Goal: Information Seeking & Learning: Learn about a topic

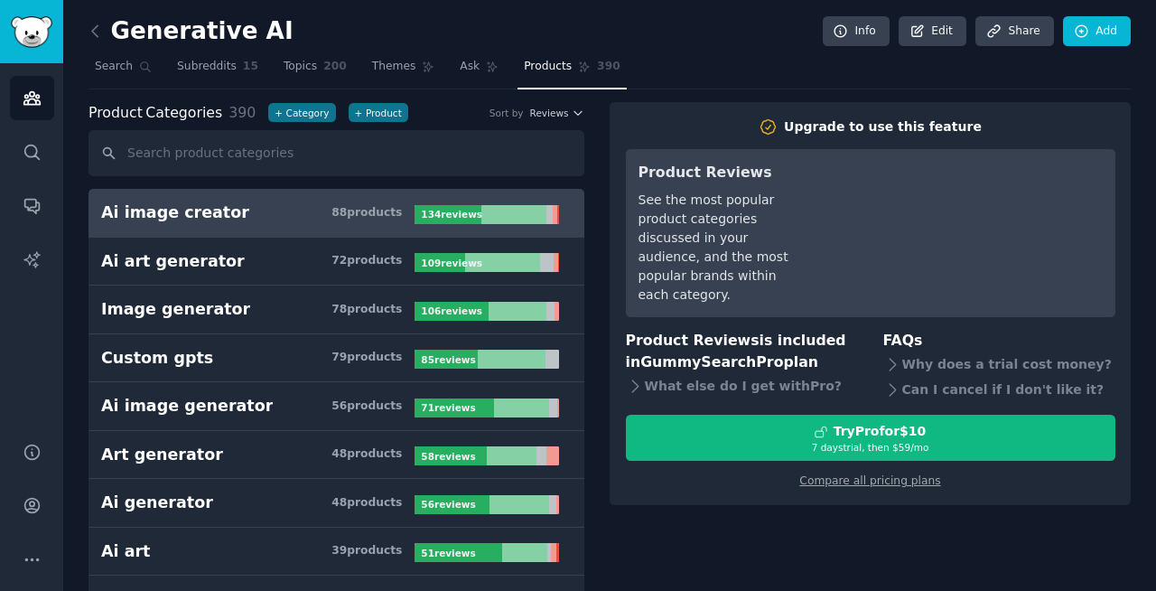
click at [244, 146] on input "text" at bounding box center [337, 153] width 496 height 46
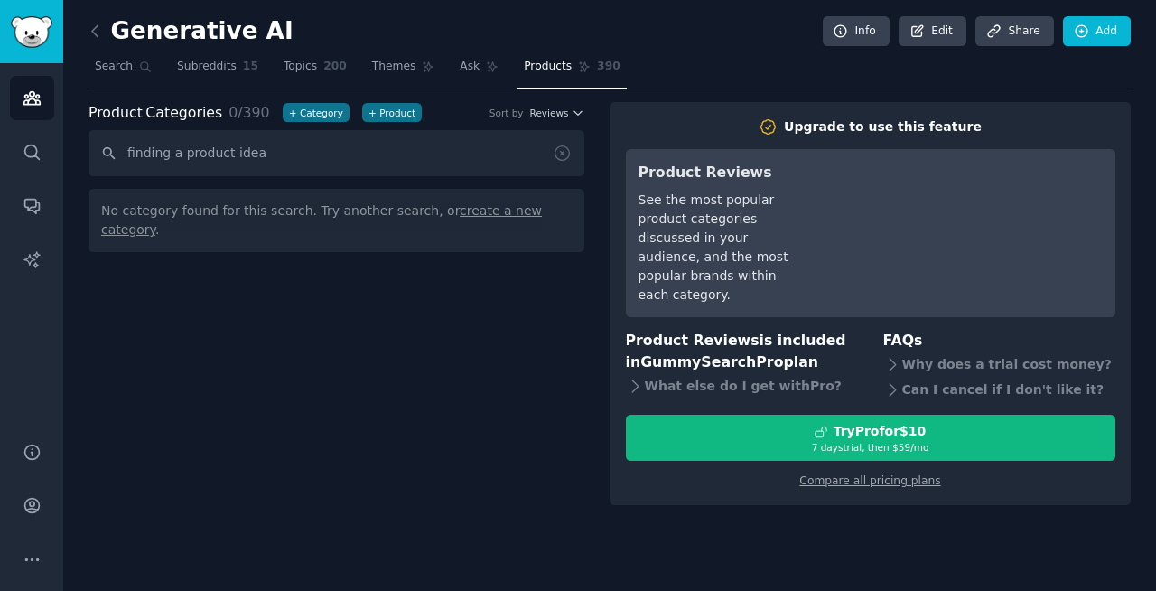
type input "finding a product idea"
click at [98, 32] on icon at bounding box center [95, 31] width 19 height 19
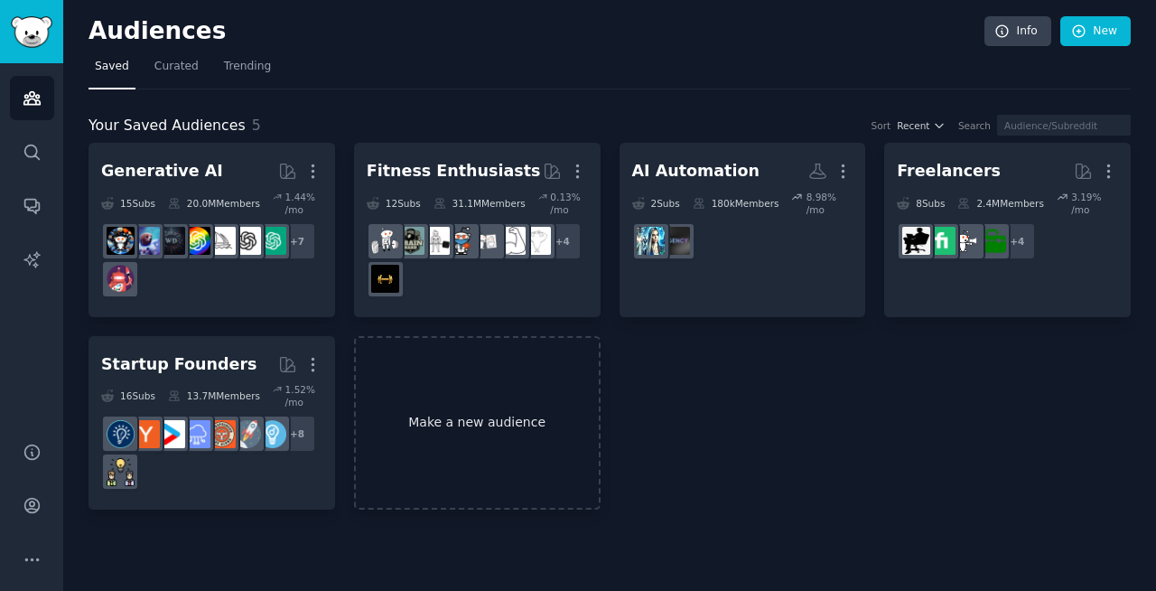
click at [482, 424] on link "Make a new audience" at bounding box center [477, 423] width 247 height 174
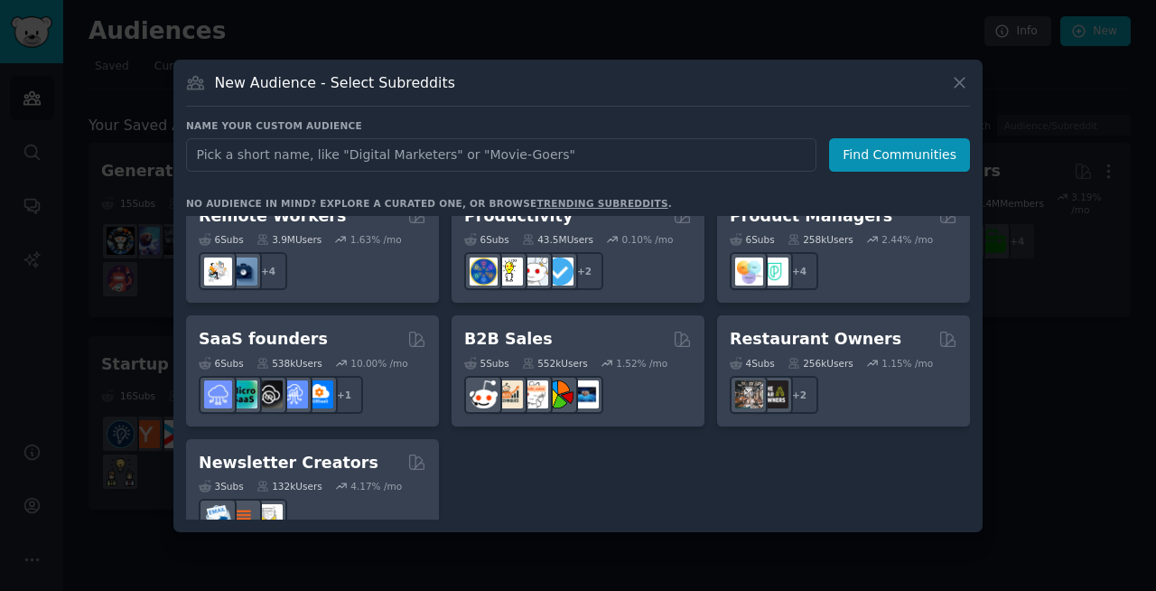
scroll to position [1410, 0]
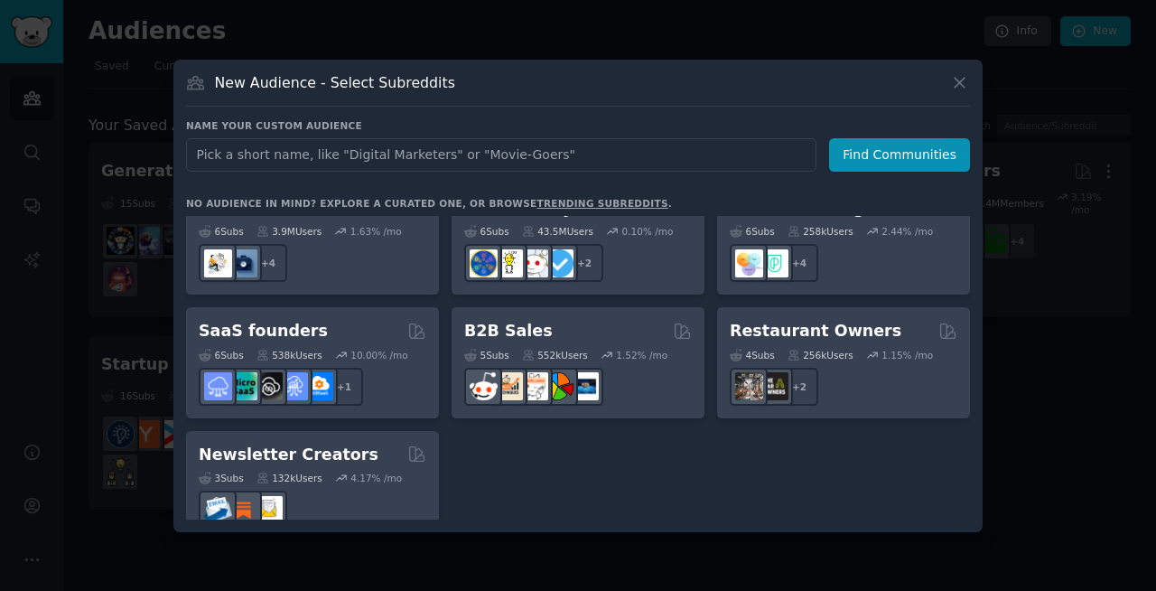
click at [579, 200] on link "trending subreddits" at bounding box center [601, 203] width 131 height 11
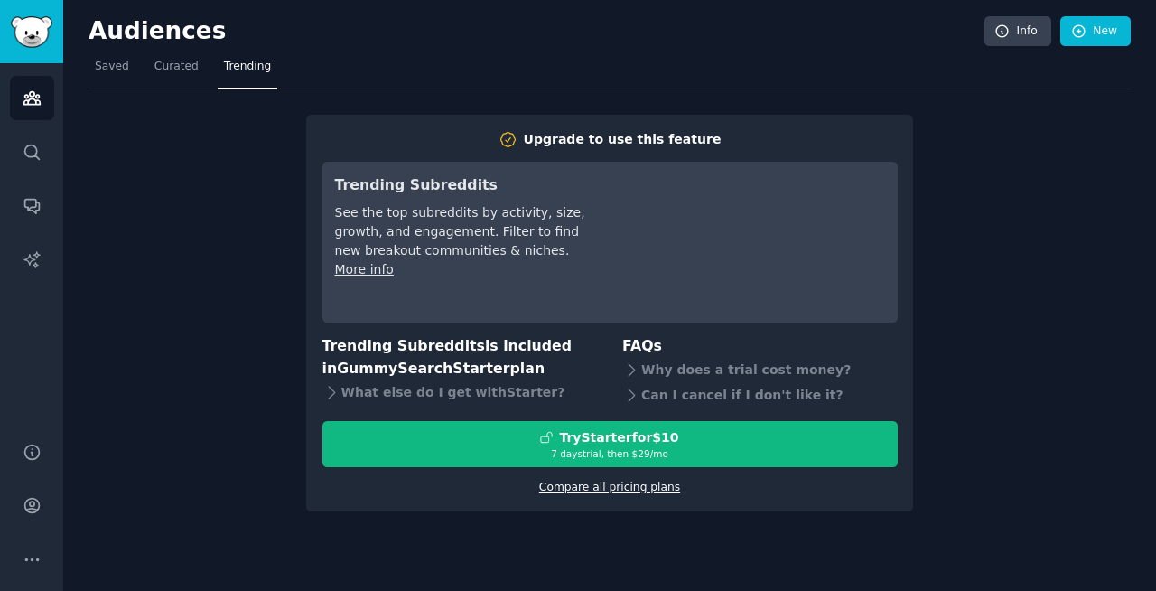
click at [604, 485] on link "Compare all pricing plans" at bounding box center [609, 486] width 141 height 13
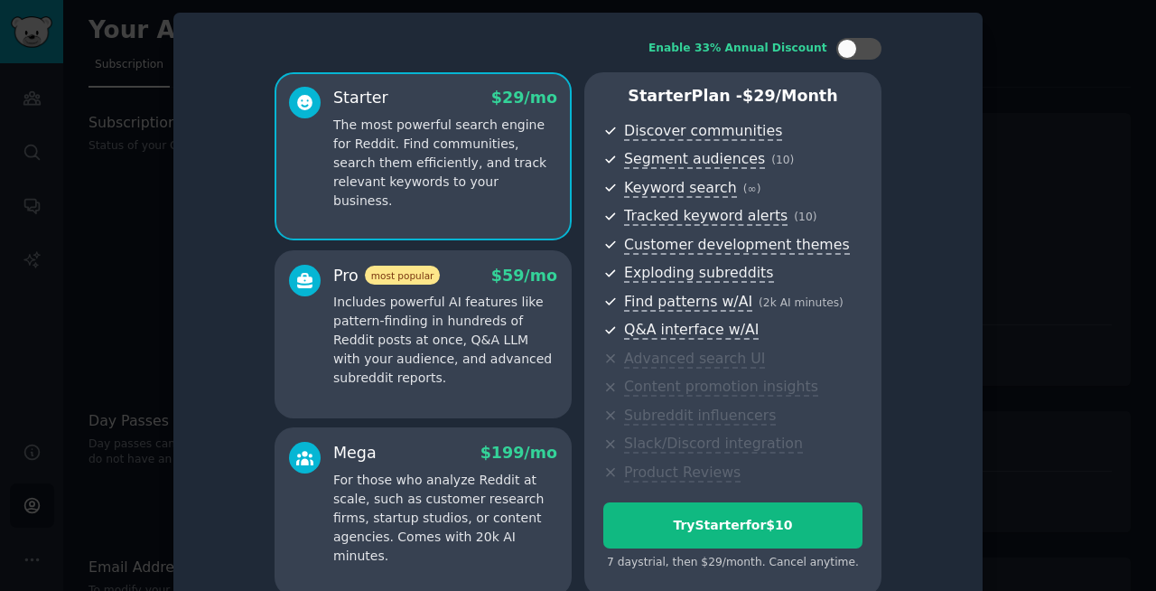
click at [452, 342] on p "Includes powerful AI features like pattern-finding in hundreds of Reddit posts …" at bounding box center [445, 340] width 224 height 95
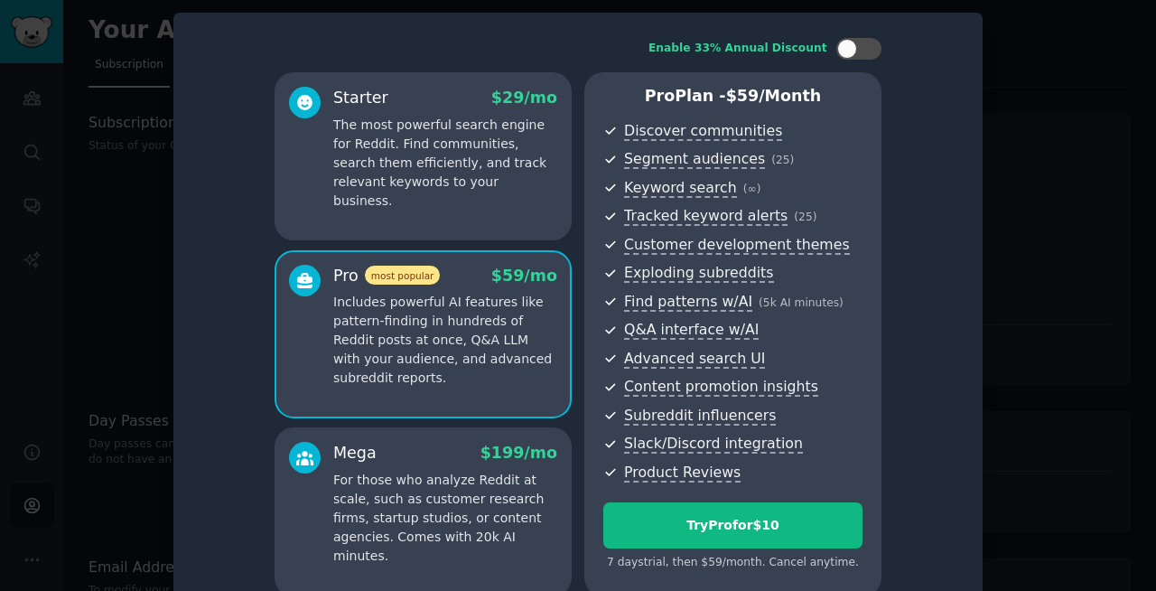
click at [452, 488] on p "For those who analyze Reddit at scale, such as customer research firms, startup…" at bounding box center [445, 518] width 224 height 95
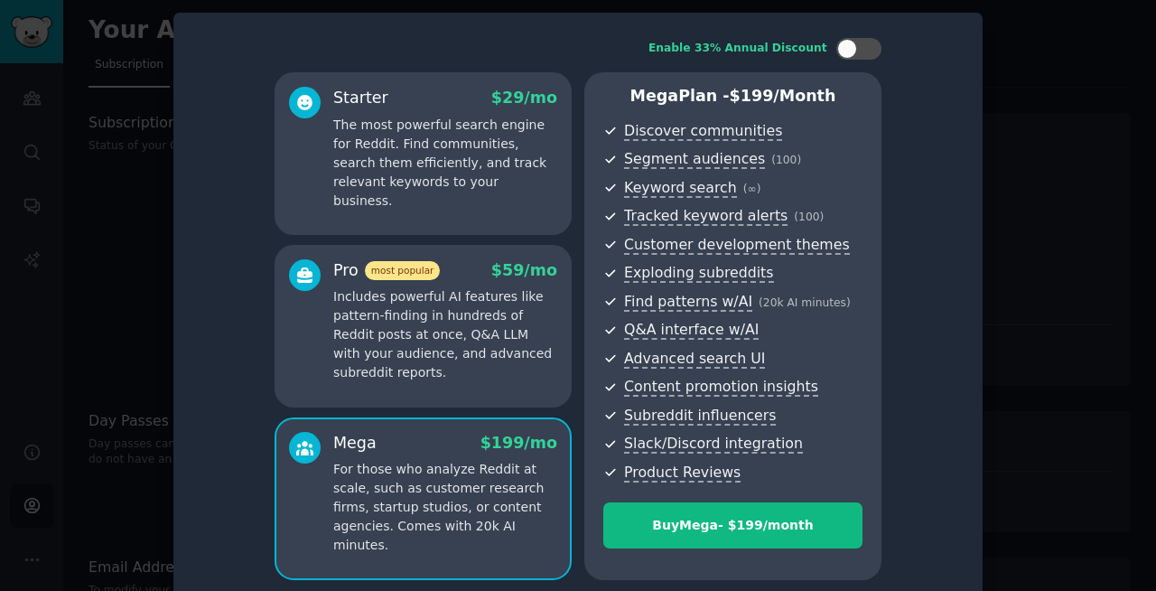
click at [433, 342] on p "Includes powerful AI features like pattern-finding in hundreds of Reddit posts …" at bounding box center [445, 334] width 224 height 95
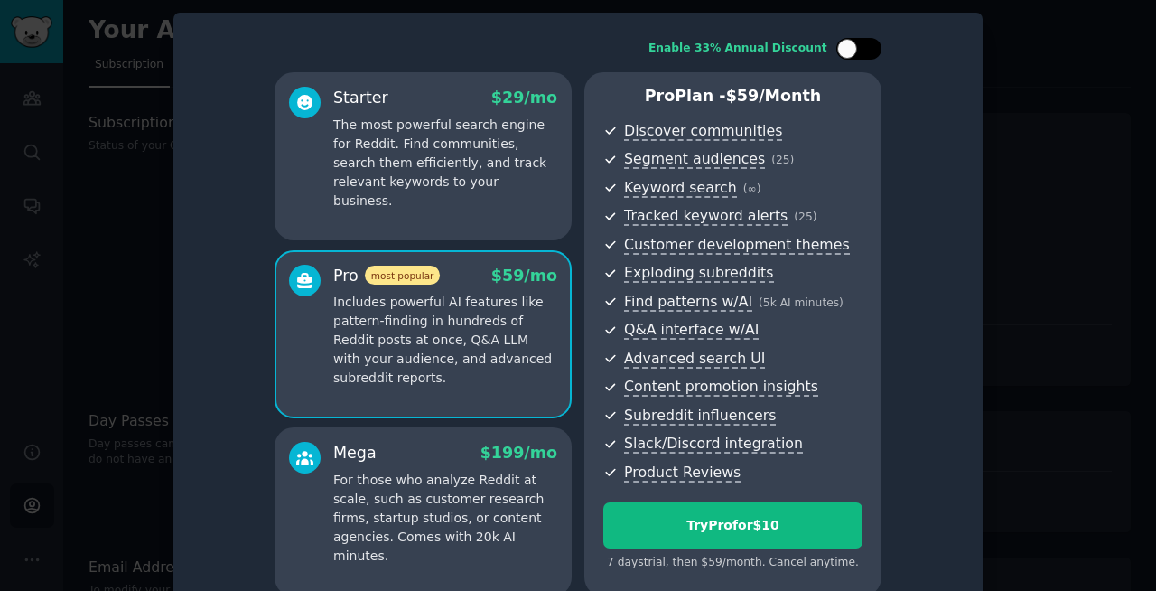
click at [854, 43] on div at bounding box center [858, 49] width 45 height 22
checkbox input "false"
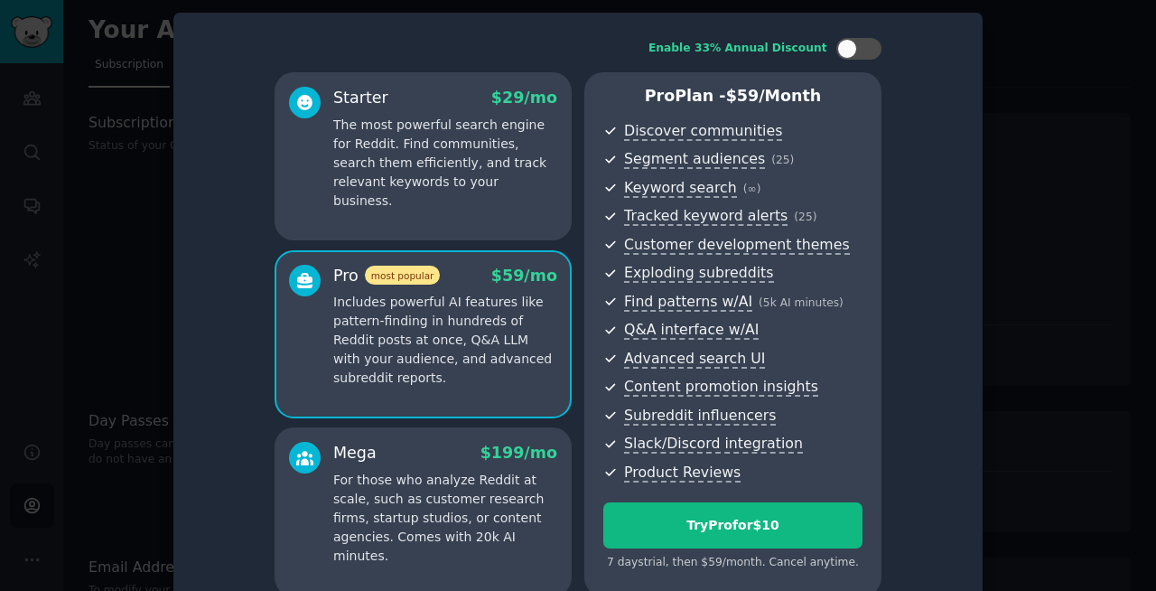
click at [112, 264] on div at bounding box center [578, 295] width 1156 height 591
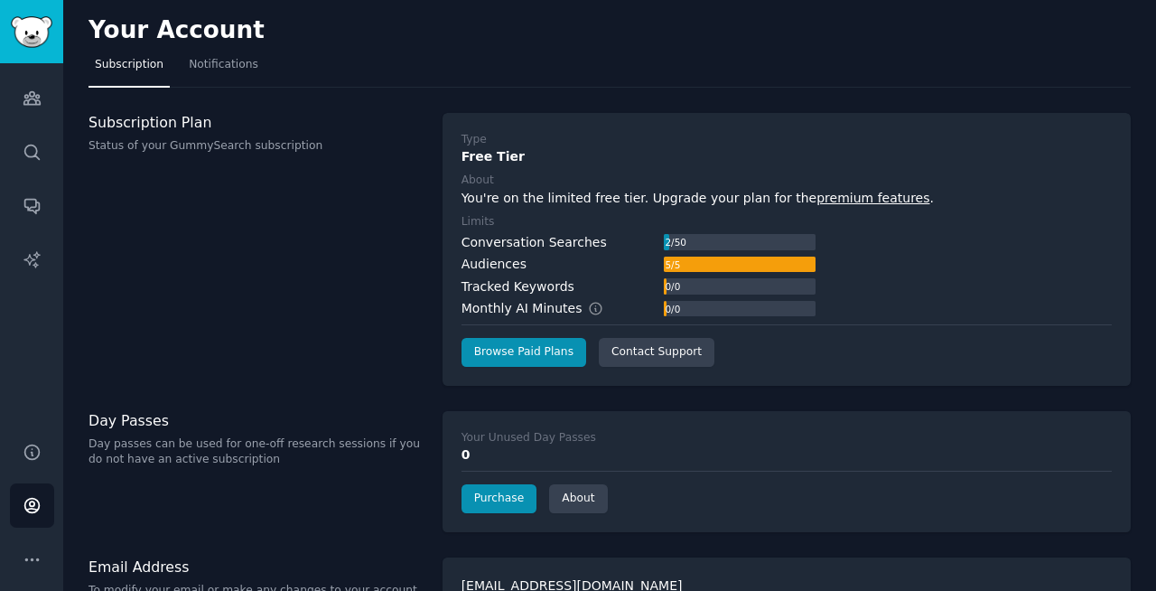
click at [341, 339] on div "Subscription Plan Status of your GummySearch subscription" at bounding box center [256, 249] width 335 height 273
click at [39, 8] on link "Sidebar" at bounding box center [31, 31] width 63 height 63
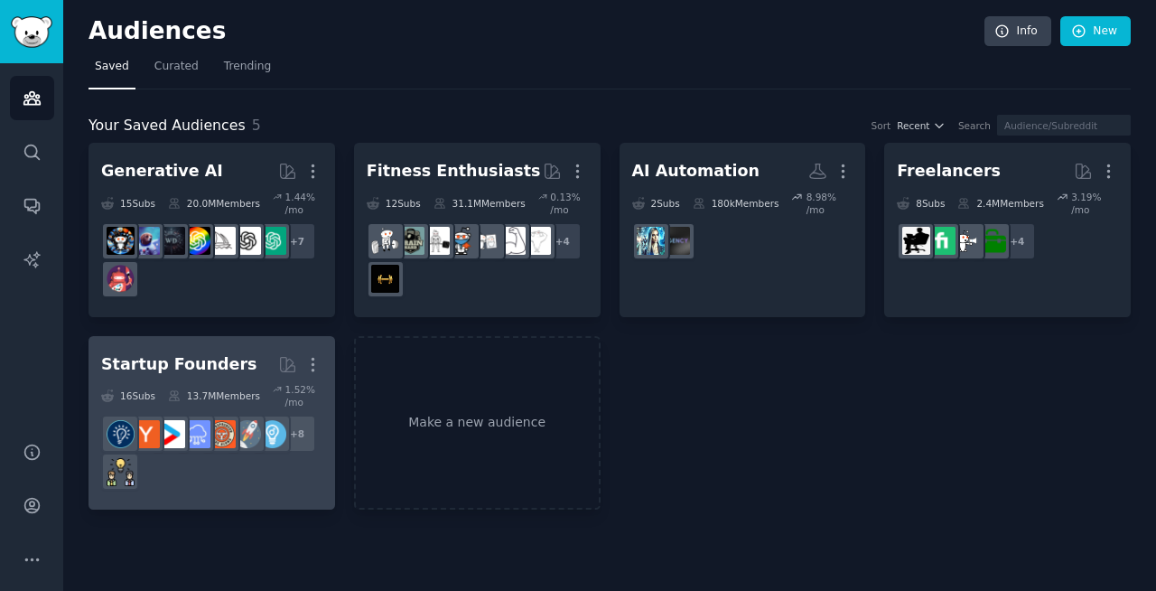
click at [179, 383] on div "13.7M Members" at bounding box center [214, 395] width 92 height 25
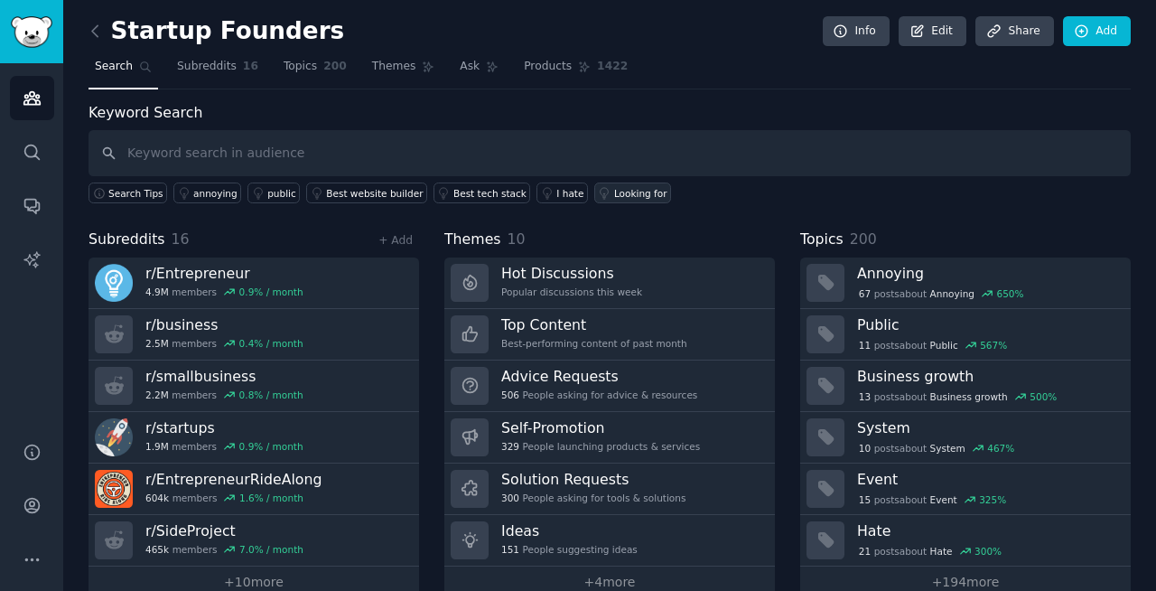
click at [643, 196] on div "Looking for" at bounding box center [640, 193] width 53 height 13
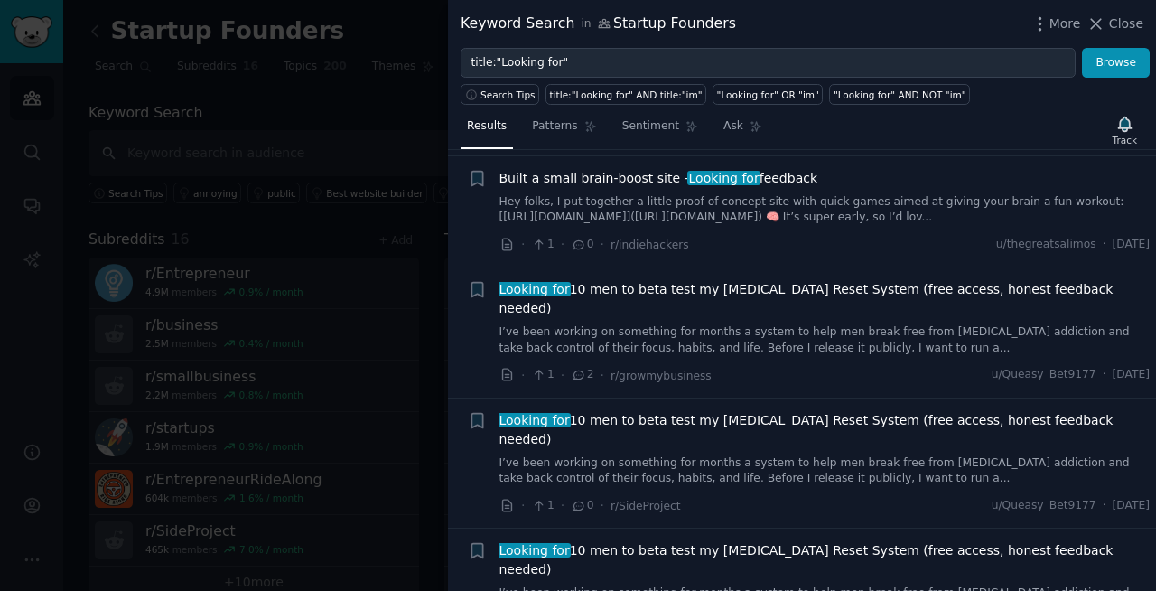
scroll to position [10728, 0]
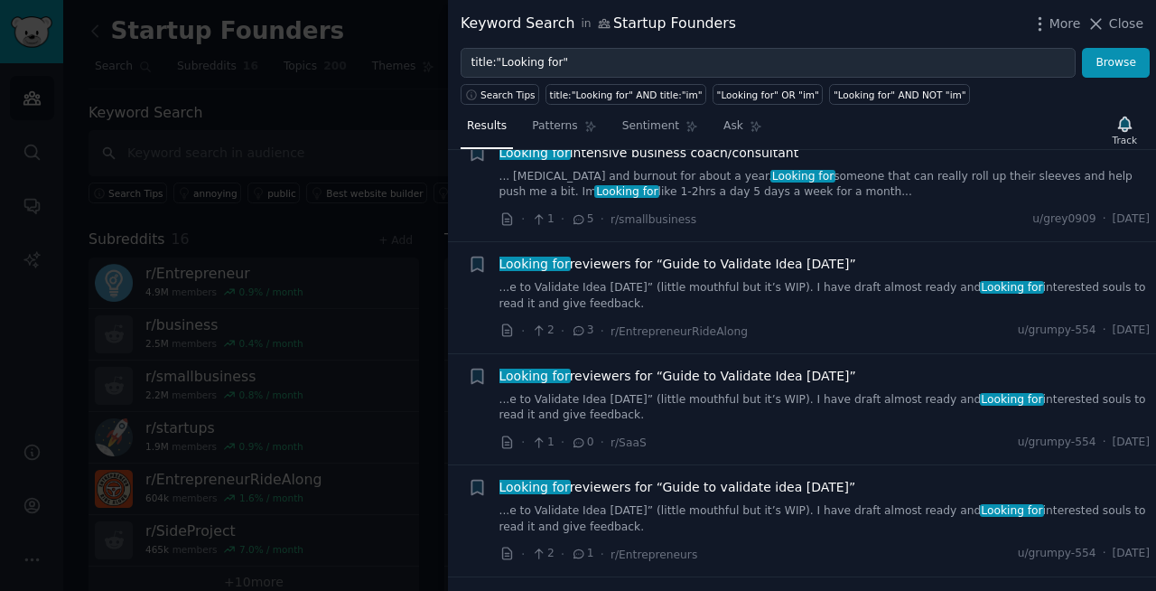
click at [348, 302] on div at bounding box center [578, 295] width 1156 height 591
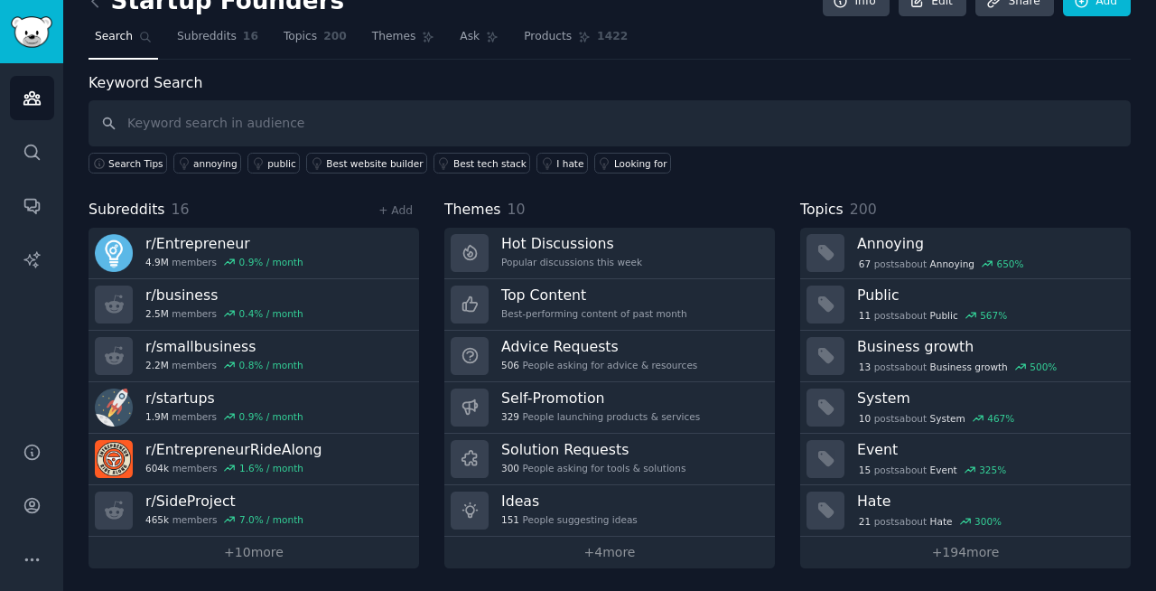
scroll to position [32, 0]
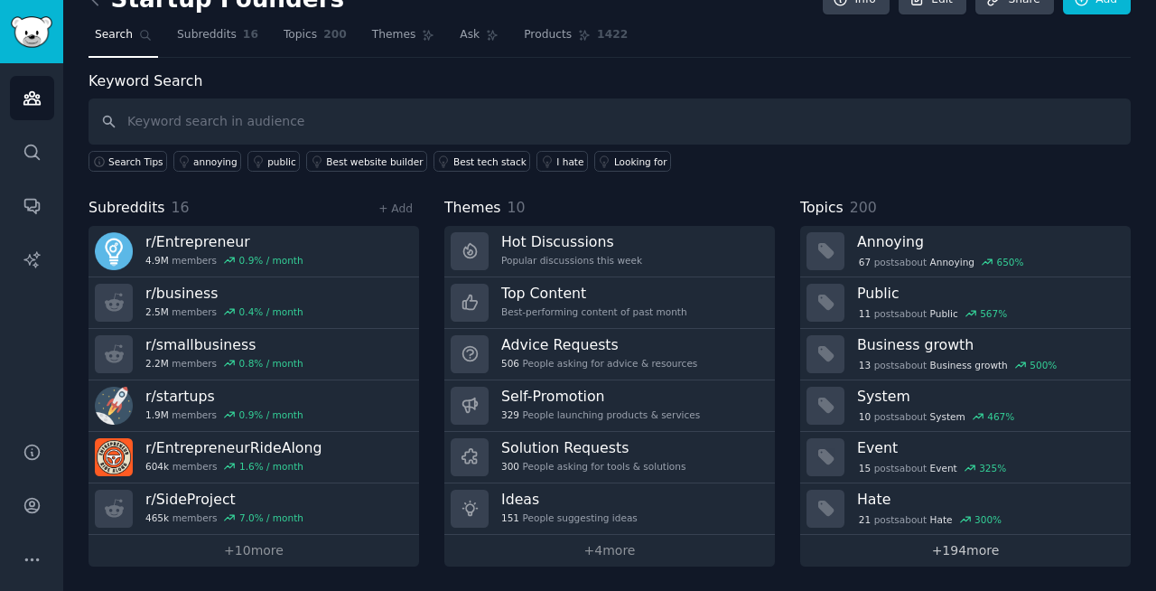
click at [951, 555] on link "+ 194 more" at bounding box center [965, 551] width 331 height 32
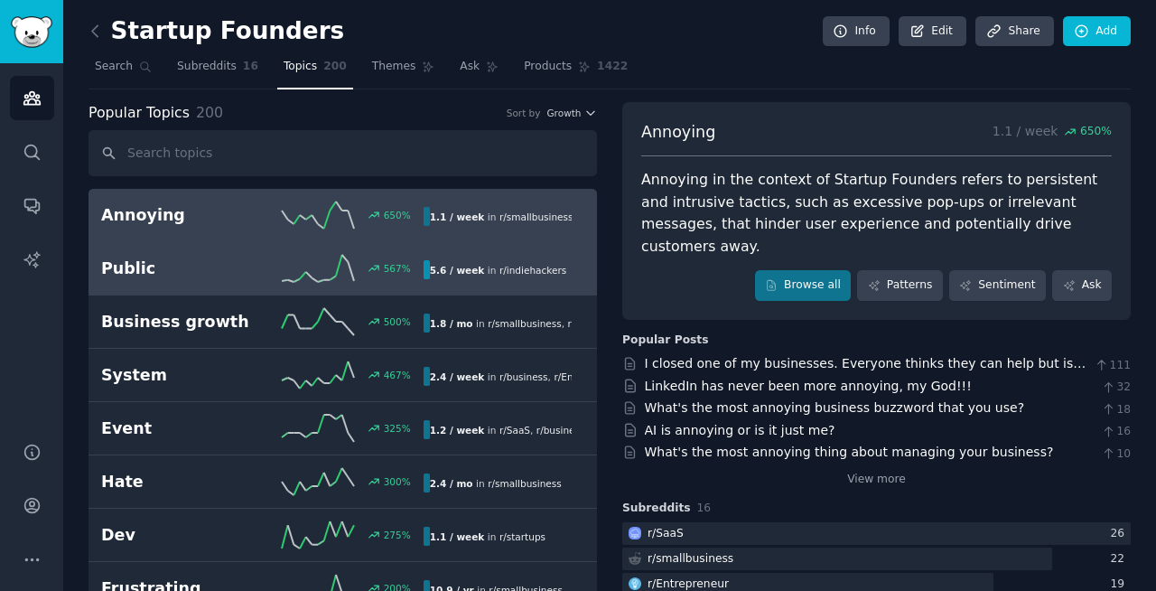
click at [431, 272] on b "5.6 / week" at bounding box center [457, 270] width 55 height 11
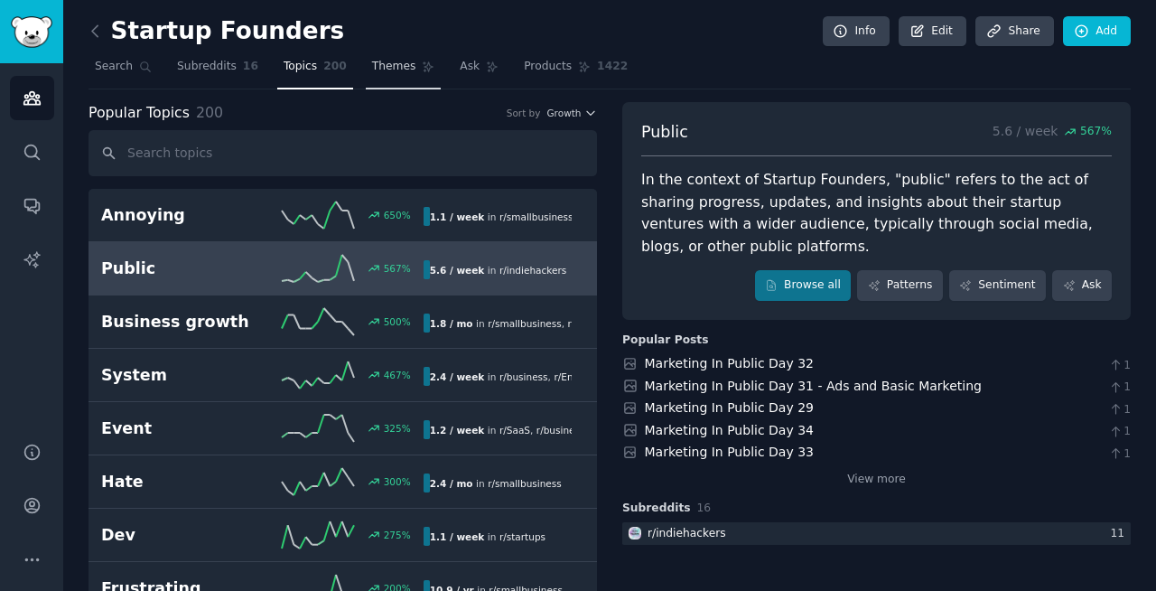
click at [387, 72] on span "Themes" at bounding box center [394, 67] width 44 height 16
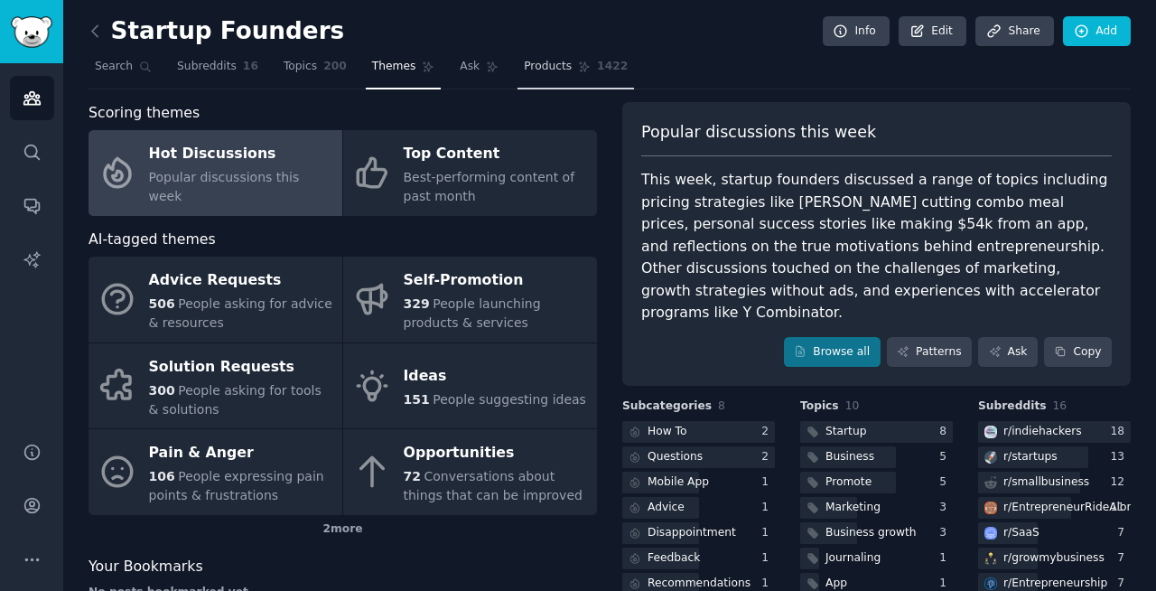
click at [553, 70] on span "Products" at bounding box center [548, 67] width 48 height 16
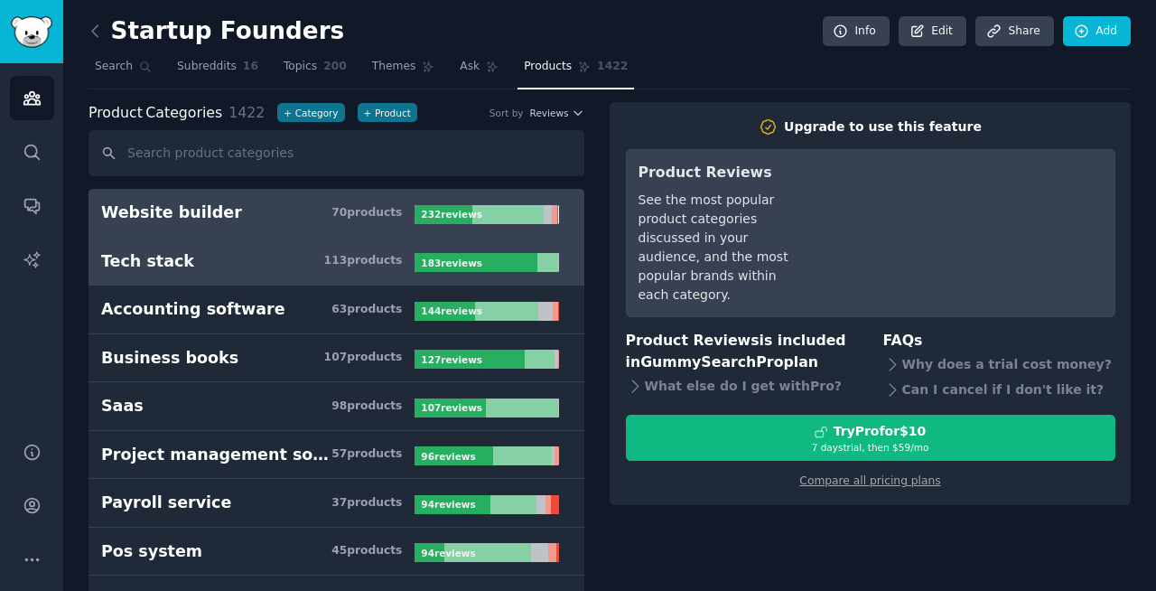
click at [227, 262] on h3 "Tech stack 113 product s" at bounding box center [257, 261] width 313 height 23
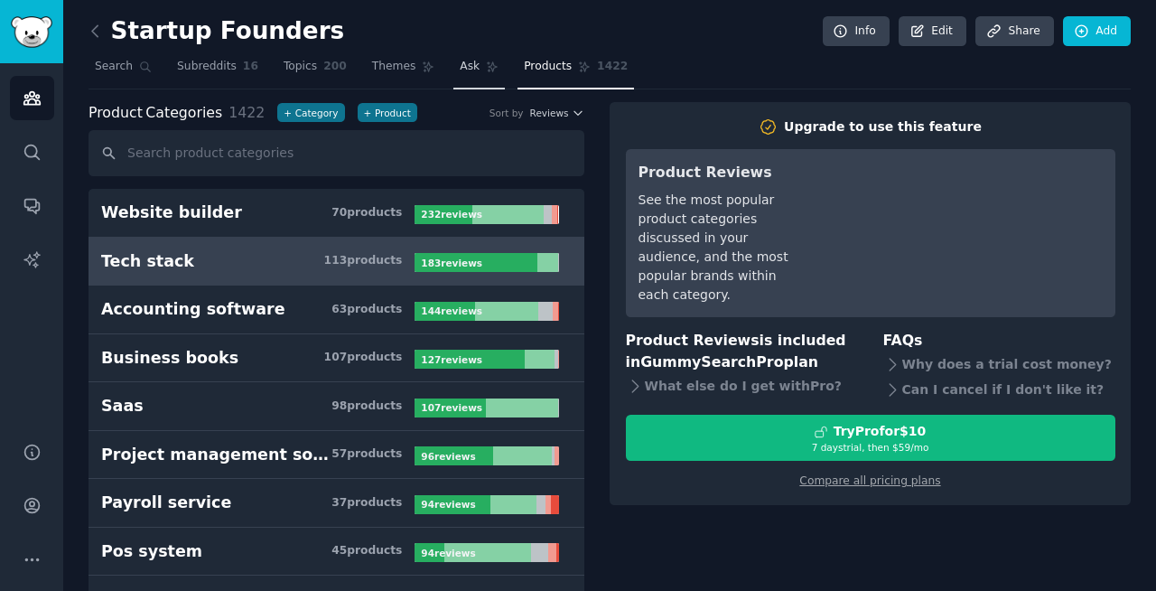
click at [460, 66] on span "Ask" at bounding box center [470, 67] width 20 height 16
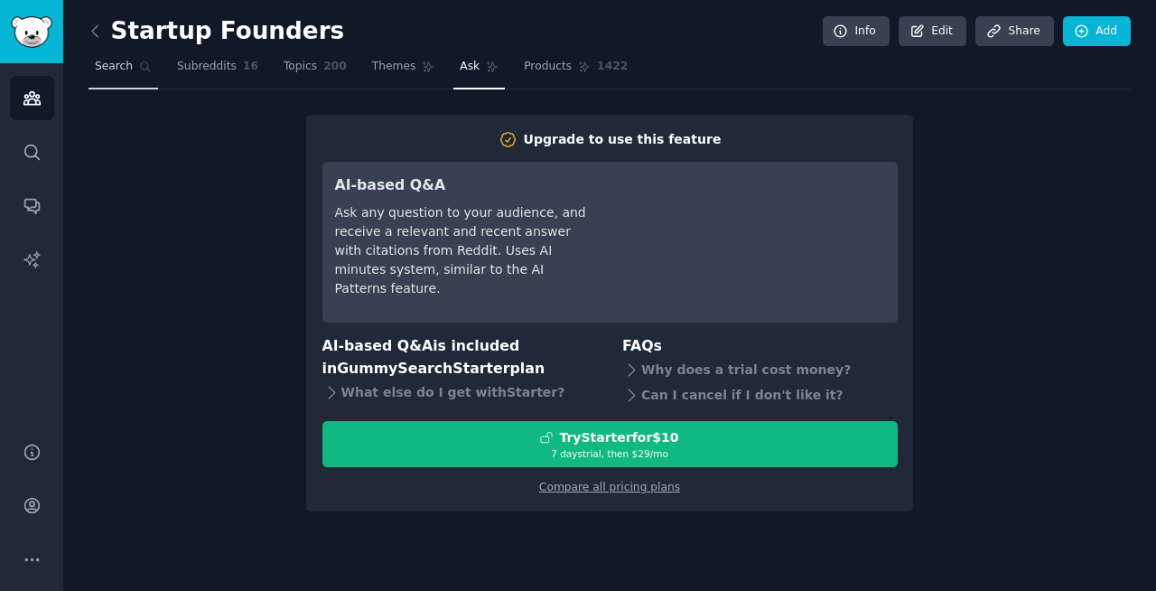
click at [117, 70] on span "Search" at bounding box center [114, 67] width 38 height 16
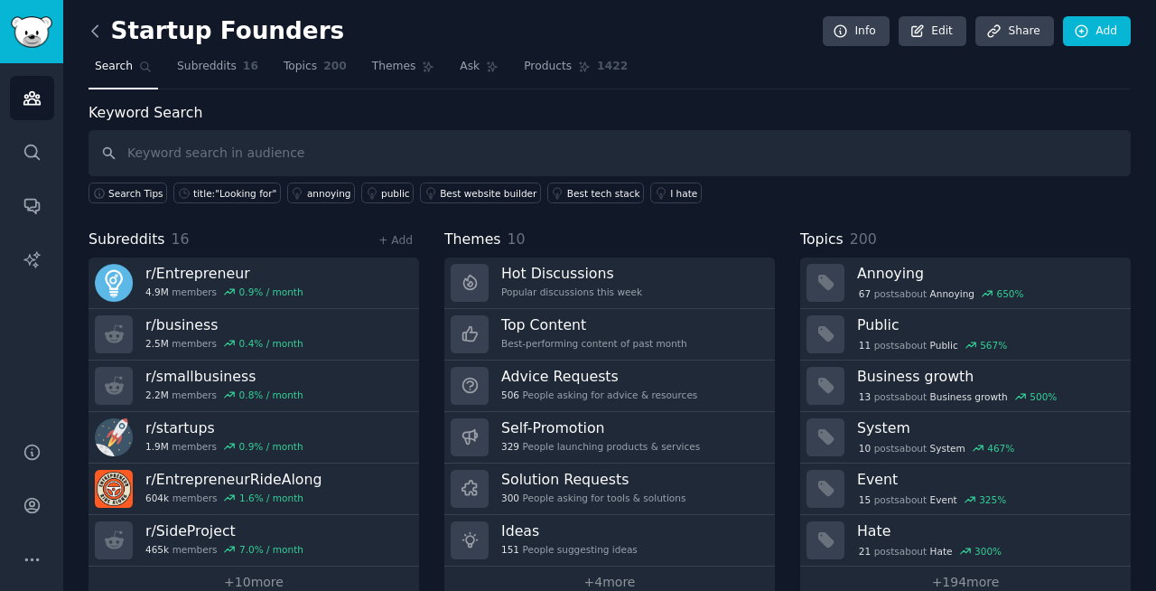
click at [99, 37] on icon at bounding box center [95, 31] width 19 height 19
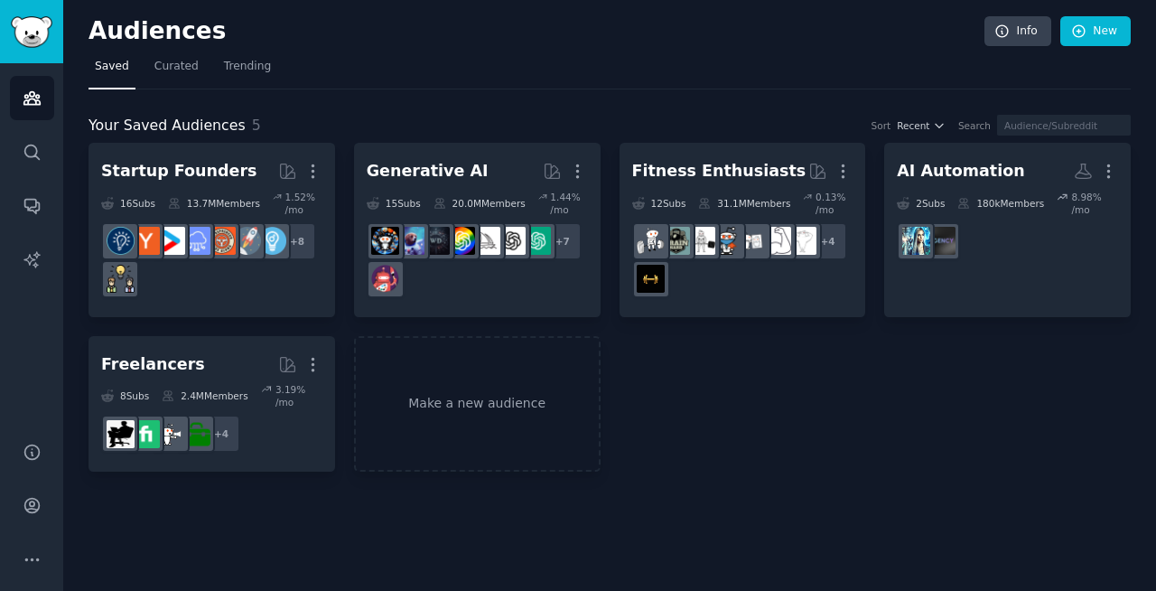
drag, startPoint x: 289, startPoint y: 563, endPoint x: 282, endPoint y: 545, distance: 18.6
click at [282, 546] on div "Audiences Info New Saved Curated Trending Your Saved Audiences 5 Sort Recent Se…" at bounding box center [609, 295] width 1093 height 591
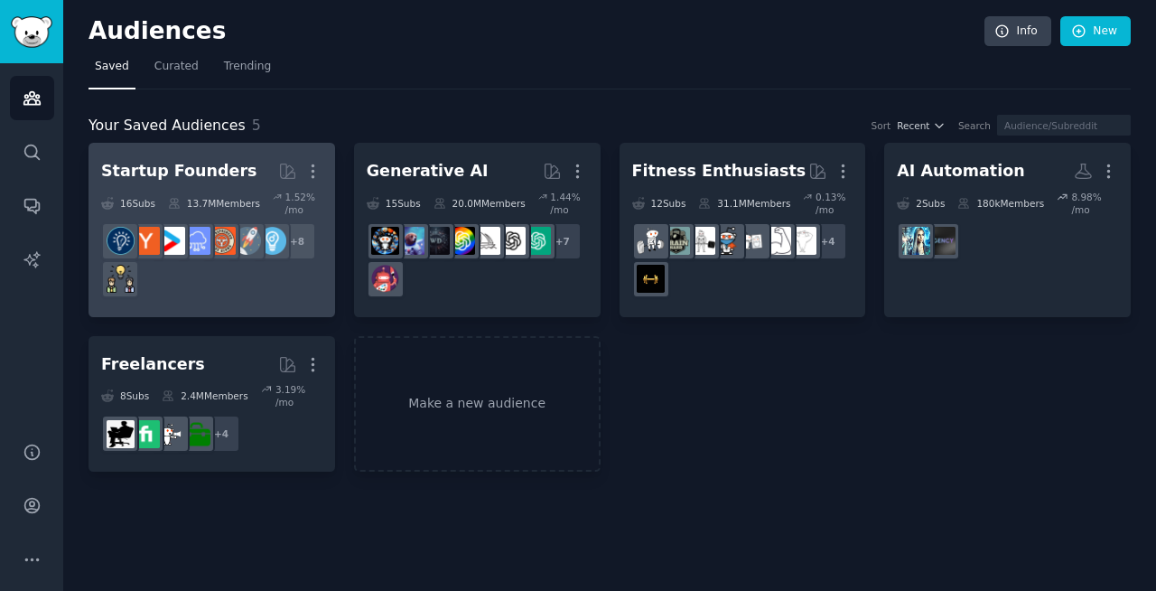
click at [259, 219] on dd "r/startups + 8" at bounding box center [211, 260] width 221 height 89
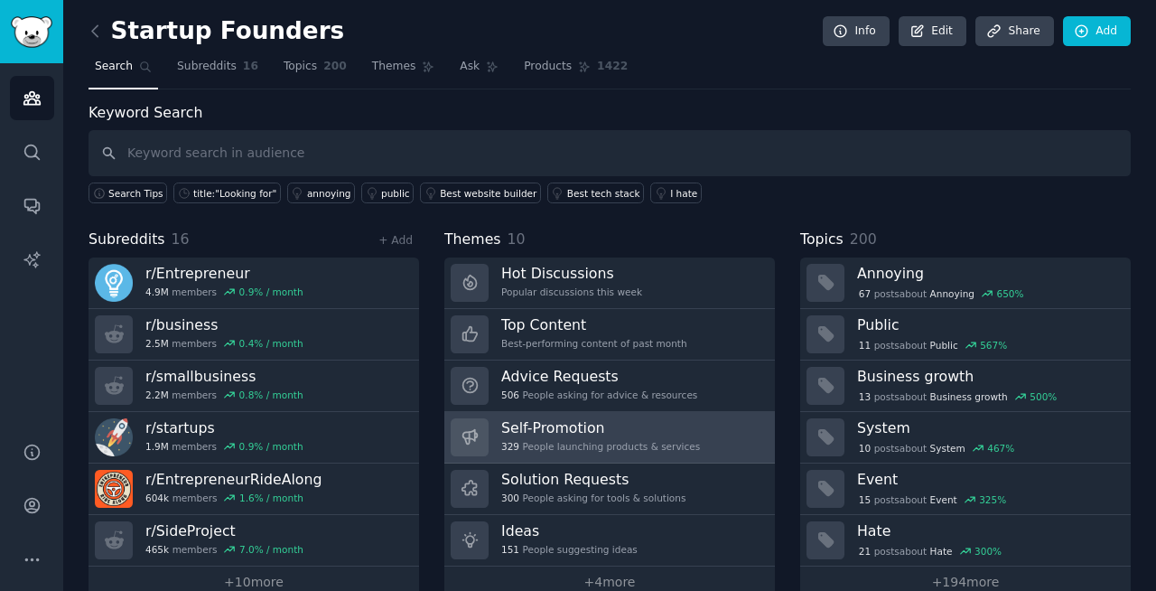
scroll to position [32, 0]
